Goal: Check status: Check status

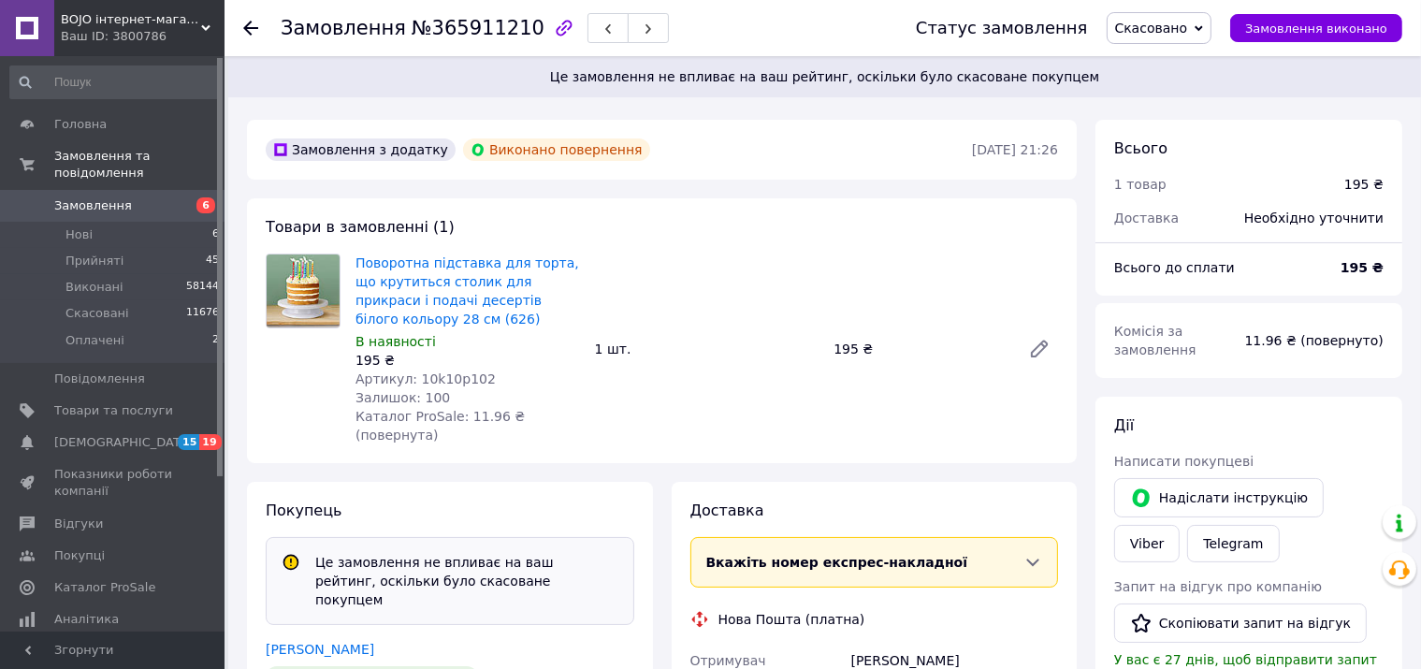
click at [462, 36] on span "№365911210" at bounding box center [478, 28] width 133 height 22
copy span "365911210"
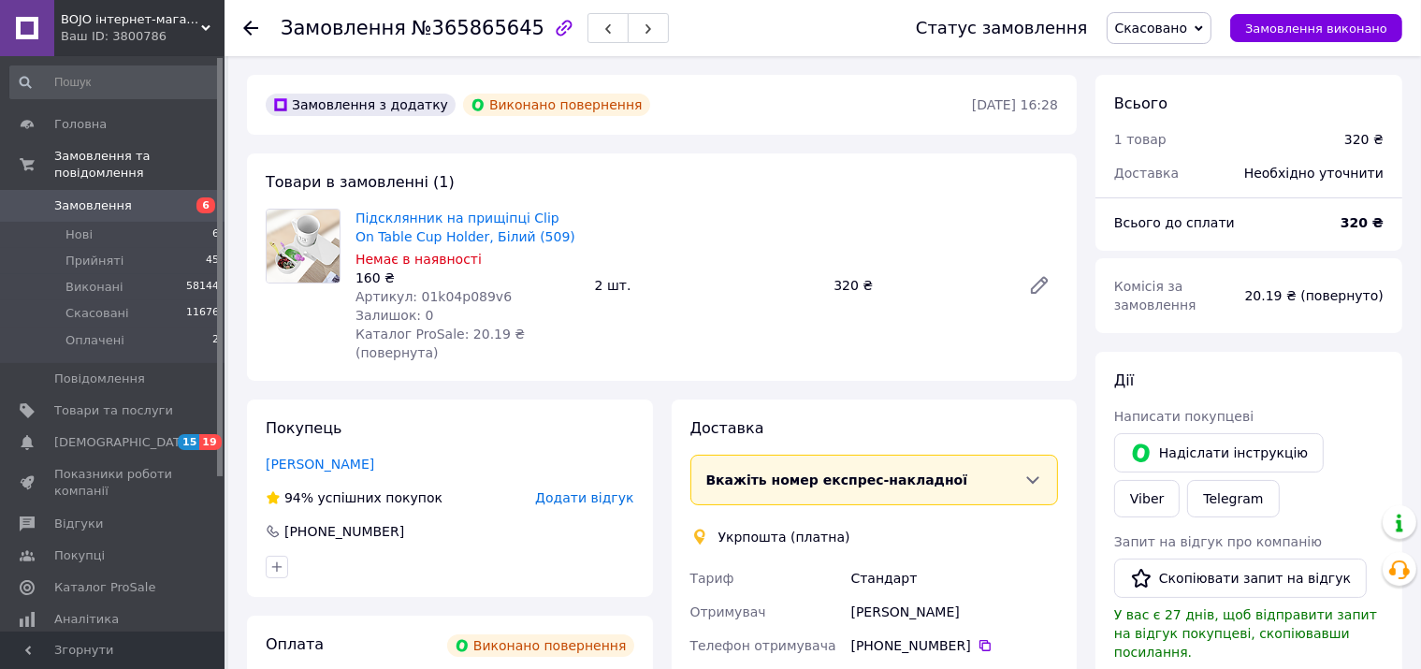
click at [419, 42] on div "Замовлення №365865645" at bounding box center [475, 28] width 388 height 32
click at [449, 36] on span "№365865645" at bounding box center [478, 28] width 133 height 22
copy span "365865645"
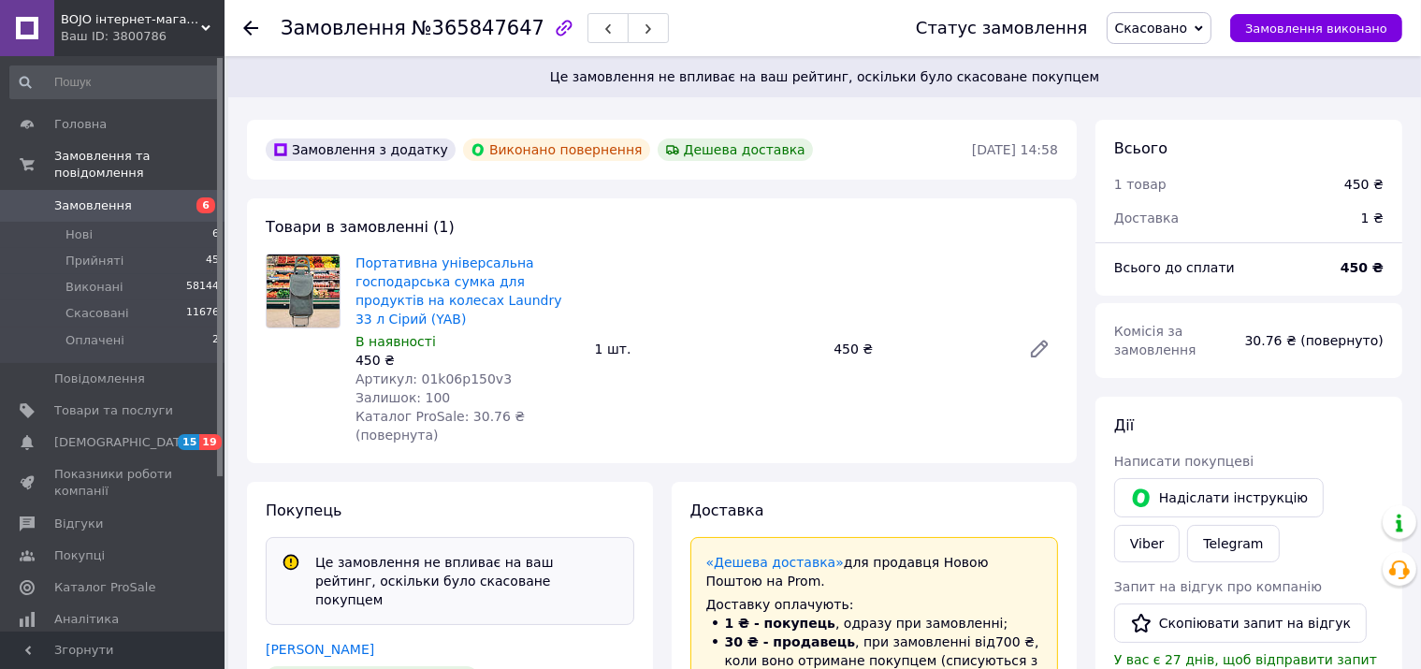
click at [462, 36] on span "№365847647" at bounding box center [478, 28] width 133 height 22
copy span "365847647"
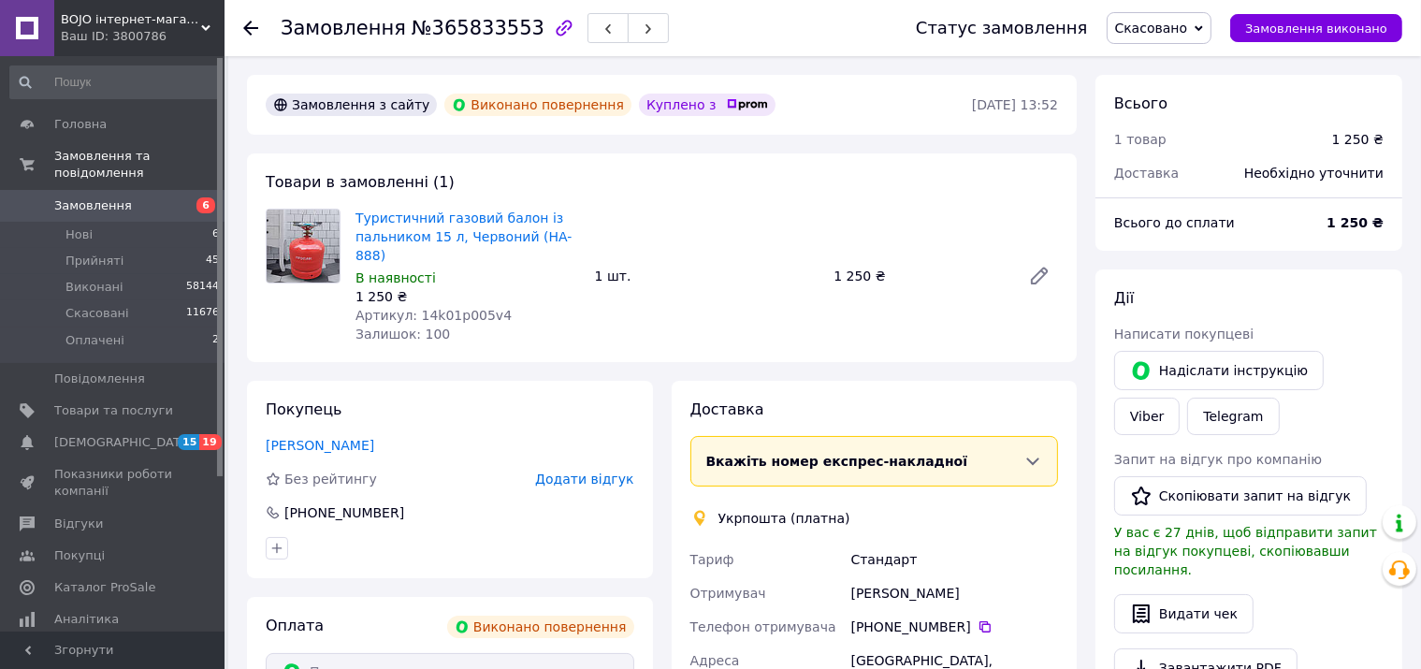
click at [442, 33] on span "№365833553" at bounding box center [478, 28] width 133 height 22
copy span "365833553"
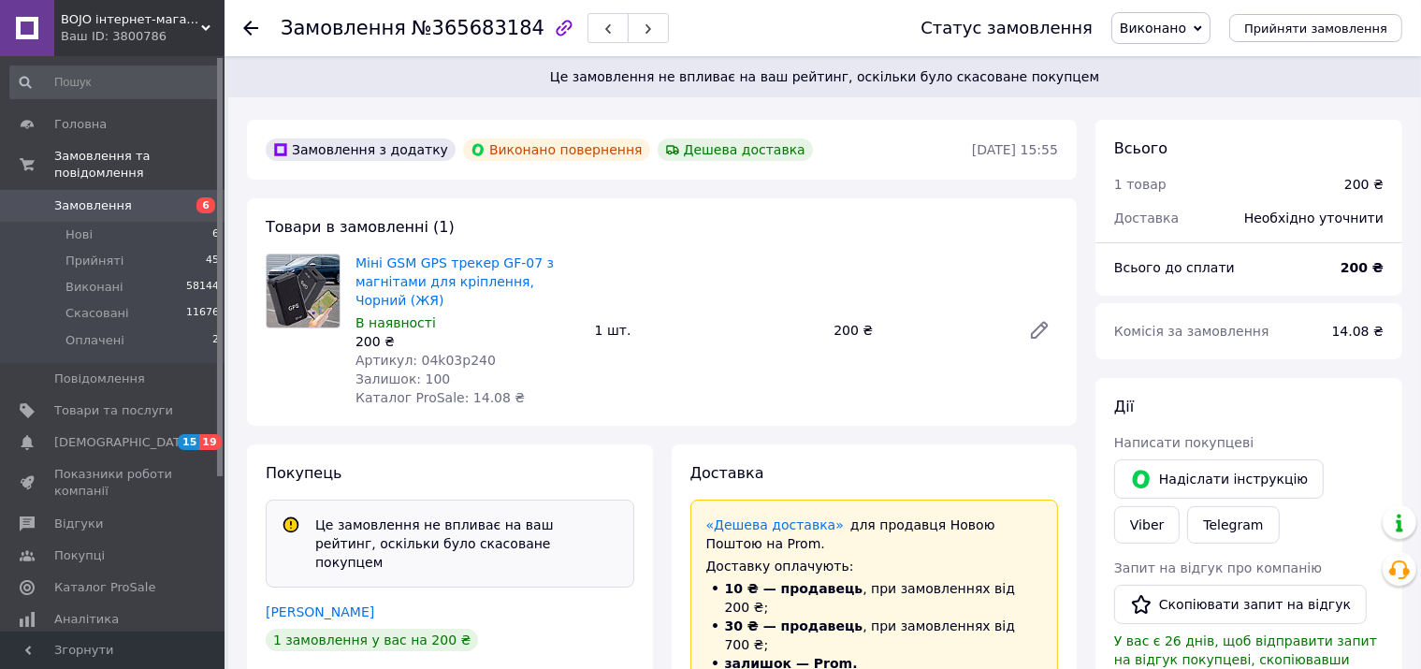
click at [471, 22] on span "№365683184" at bounding box center [478, 28] width 133 height 22
copy span "365683184"
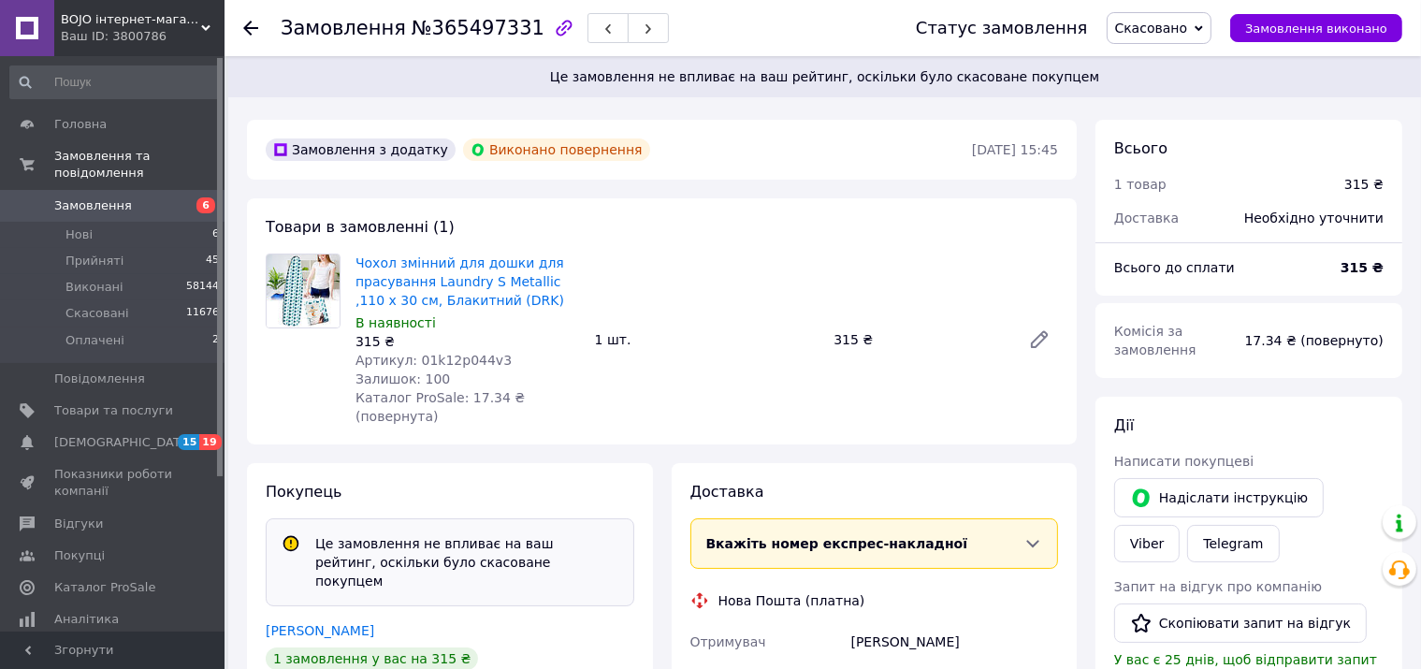
click at [466, 22] on span "№365497331" at bounding box center [478, 28] width 133 height 22
copy span "365497331"
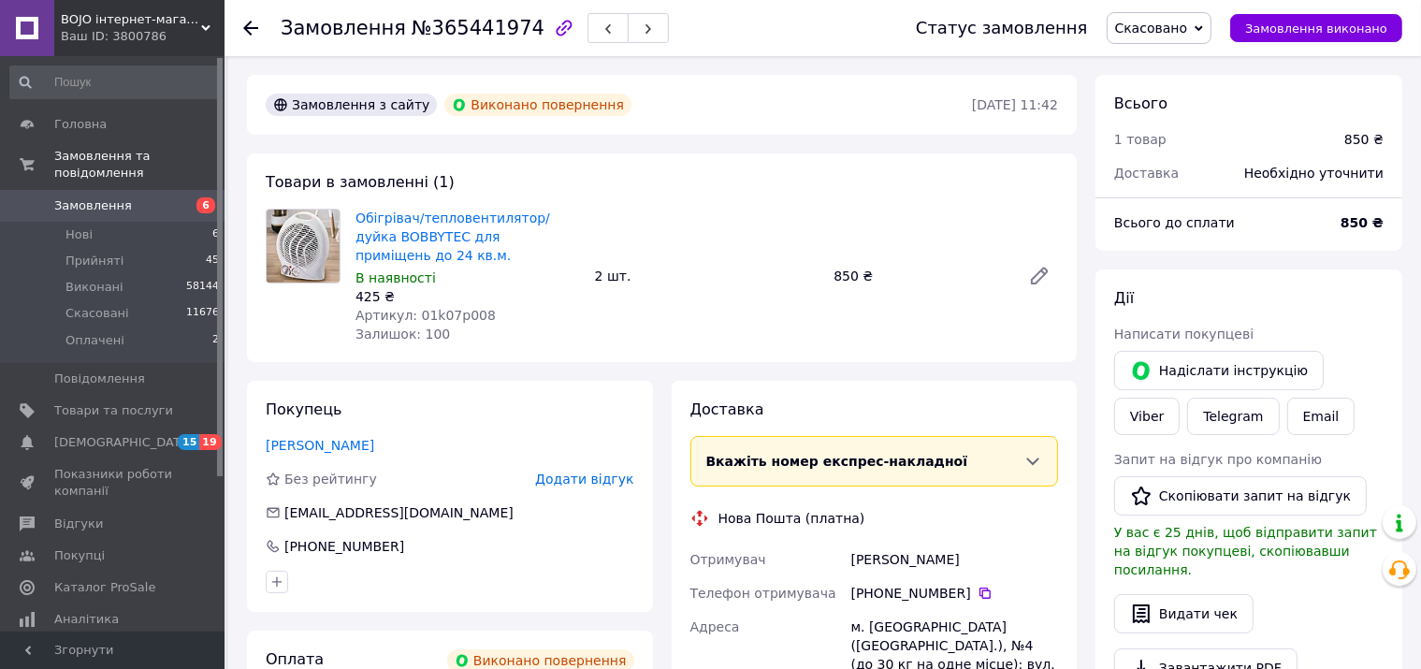
click at [475, 32] on span "№365441974" at bounding box center [478, 28] width 133 height 22
copy span "365441974"
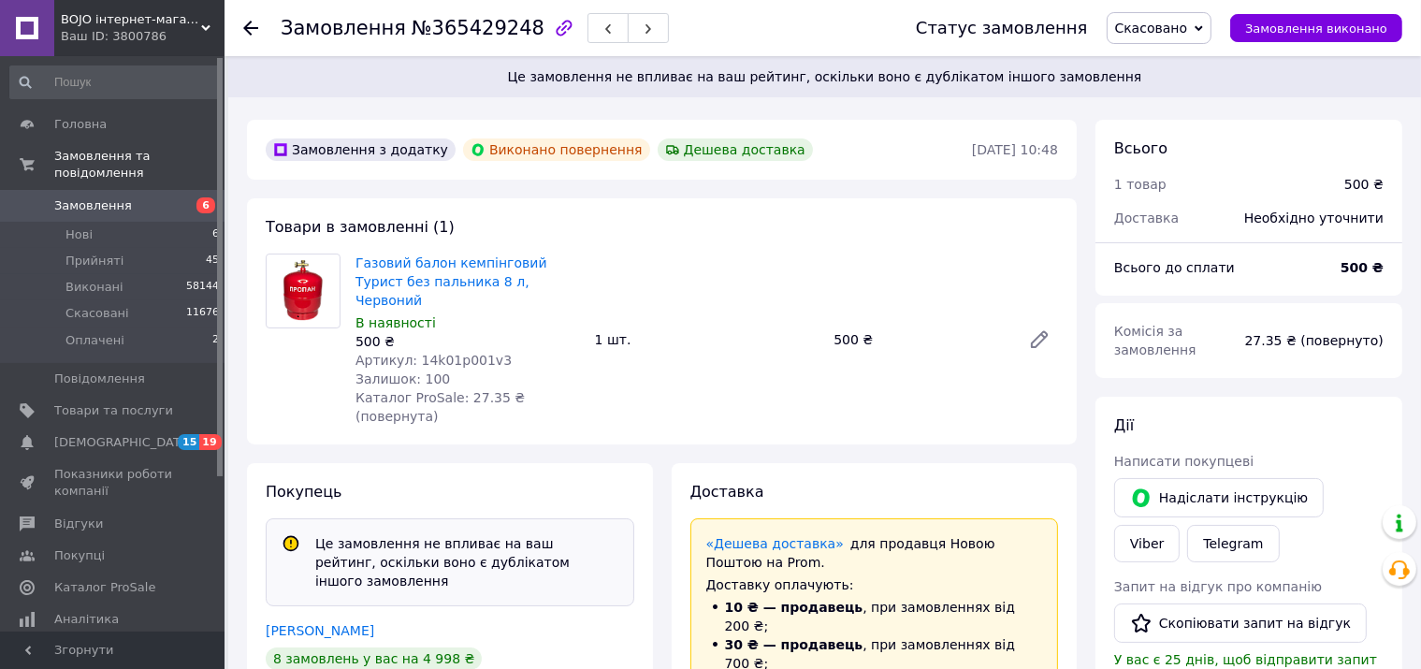
click at [496, 29] on span "№365429248" at bounding box center [478, 28] width 133 height 22
copy span "365429248"
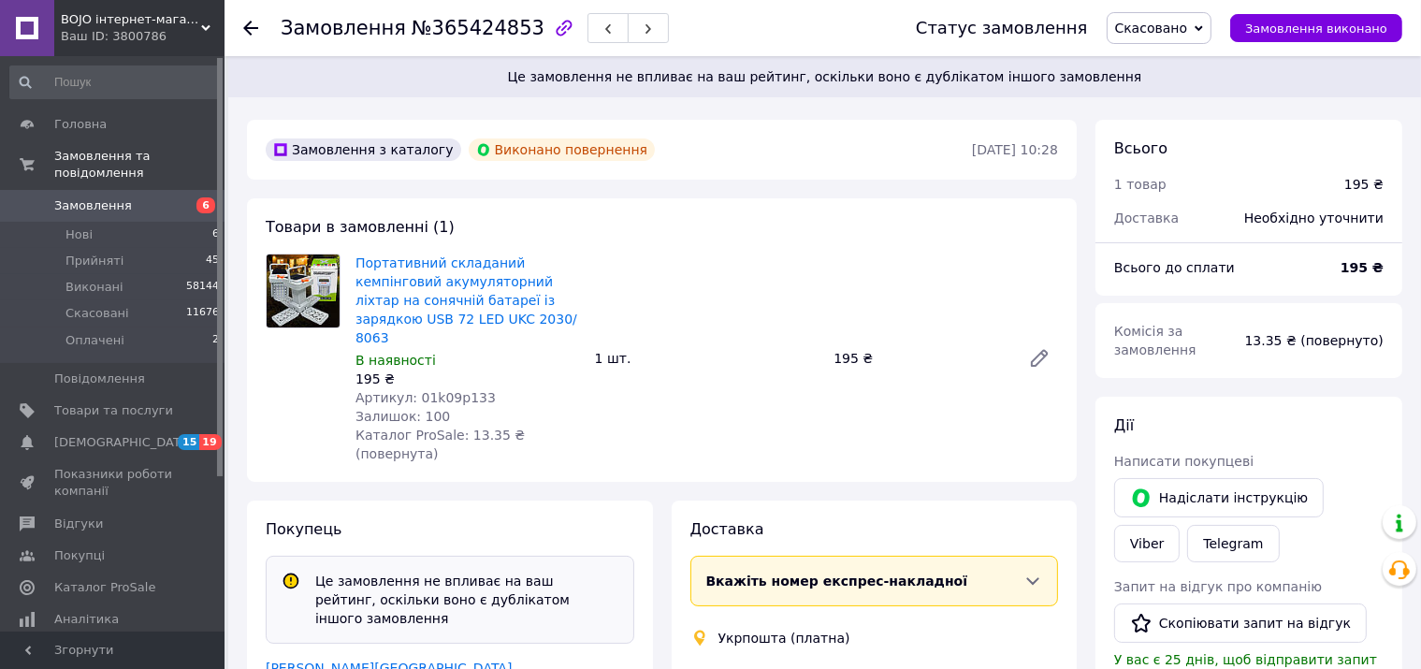
click at [450, 33] on span "№365424853" at bounding box center [478, 28] width 133 height 22
copy span "365424853"
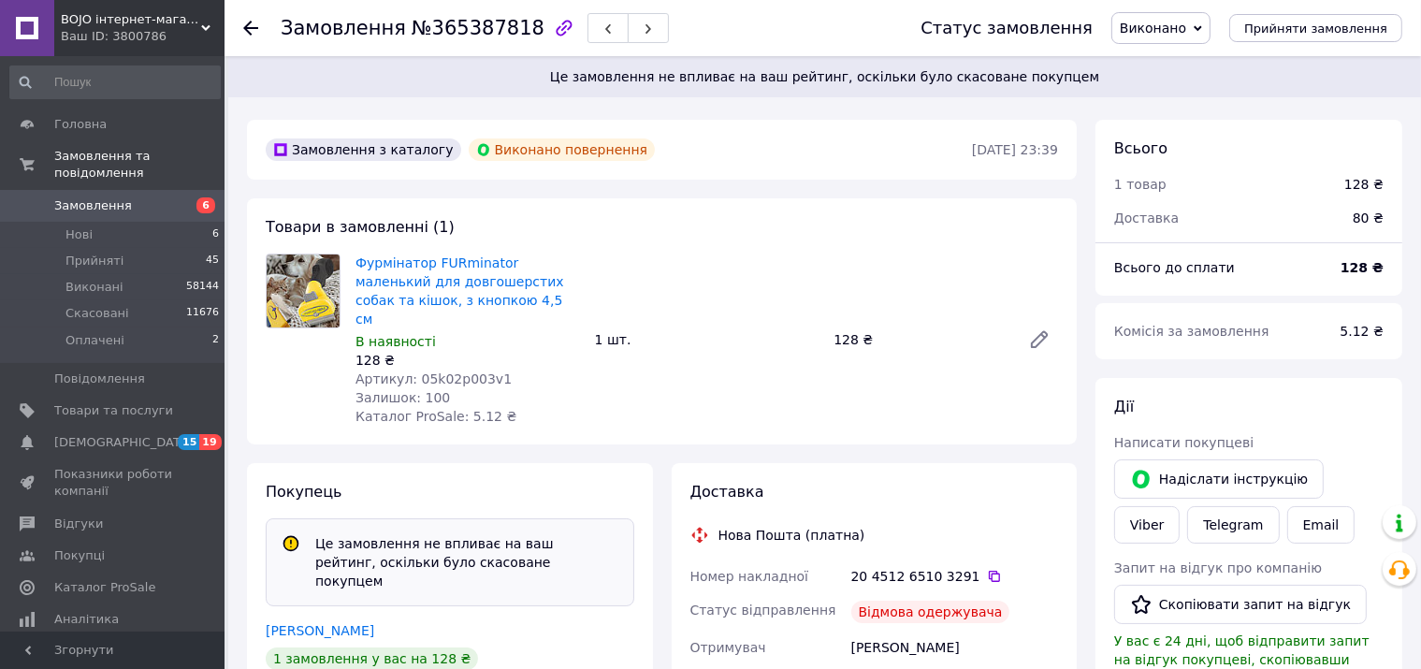
scroll to position [138, 0]
click at [494, 18] on span "№365387818" at bounding box center [478, 28] width 133 height 22
copy span "365387818"
